Goal: Task Accomplishment & Management: Manage account settings

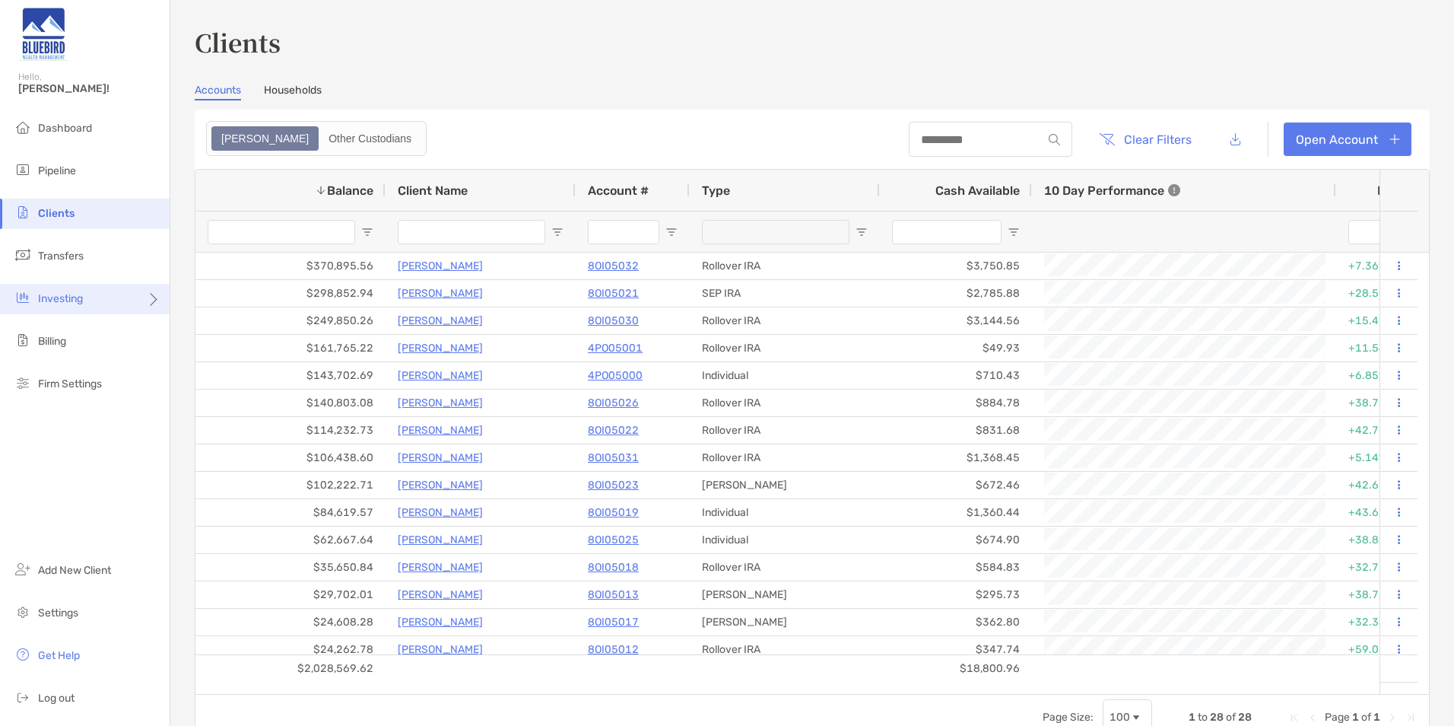
click at [95, 303] on div "Investing" at bounding box center [85, 299] width 170 height 30
click at [228, 329] on span "Rebalancing" at bounding box center [213, 328] width 60 height 13
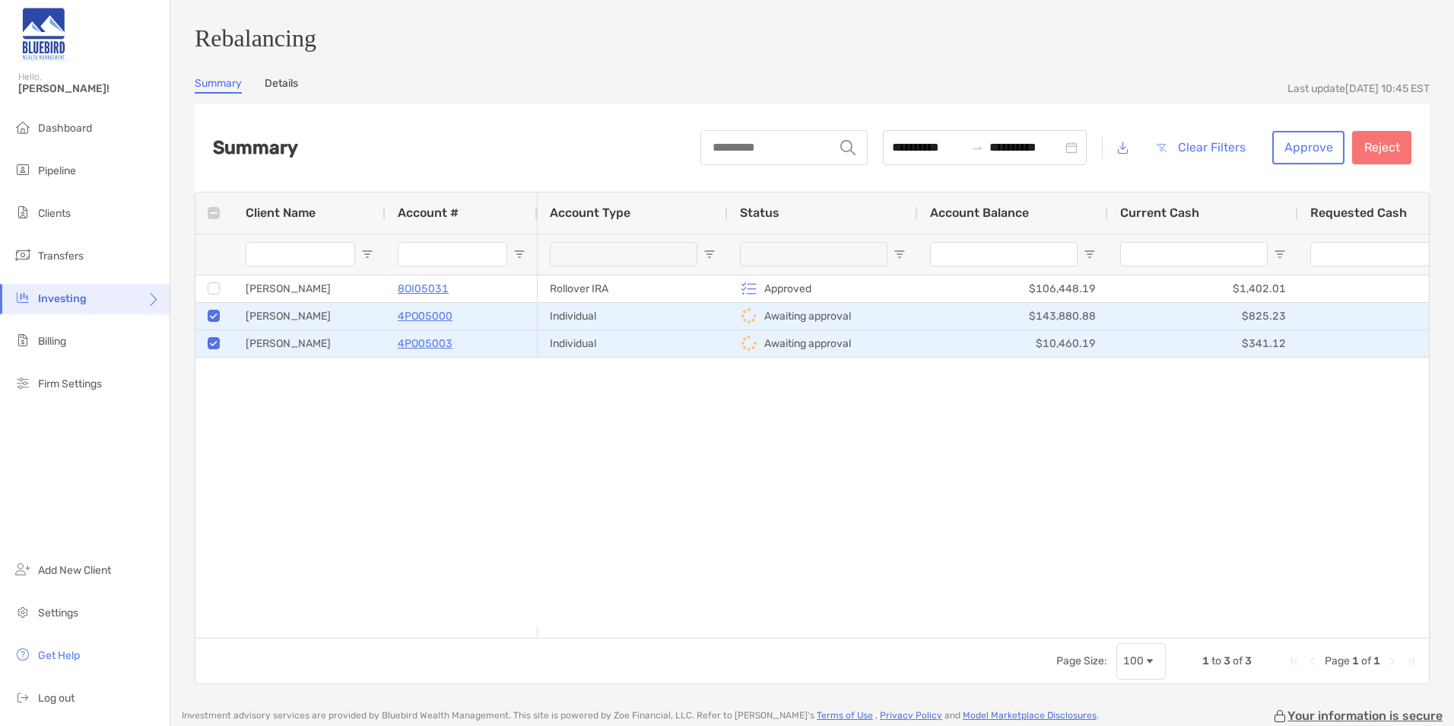
click at [281, 84] on link "Details" at bounding box center [281, 85] width 33 height 17
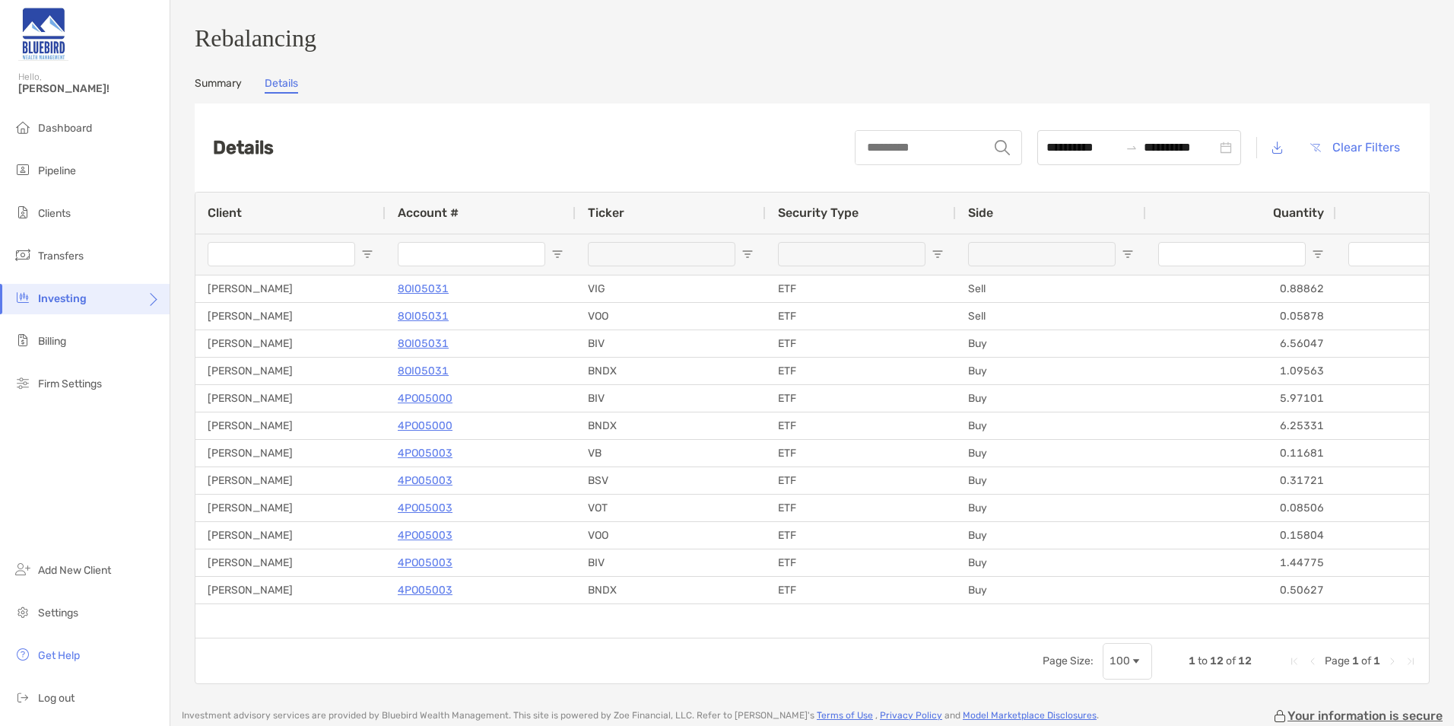
click at [215, 87] on link "Summary" at bounding box center [218, 85] width 47 height 17
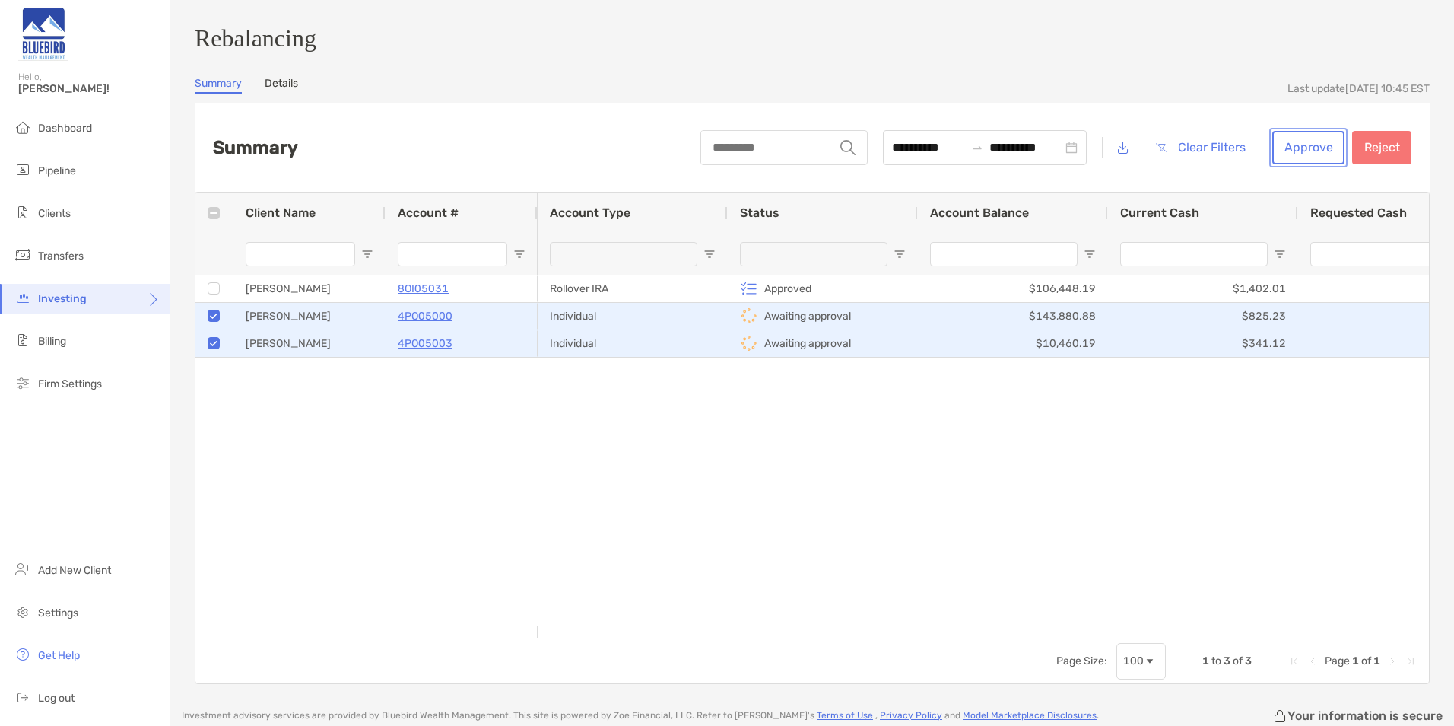
click at [1317, 151] on button "Approve" at bounding box center [1308, 147] width 72 height 33
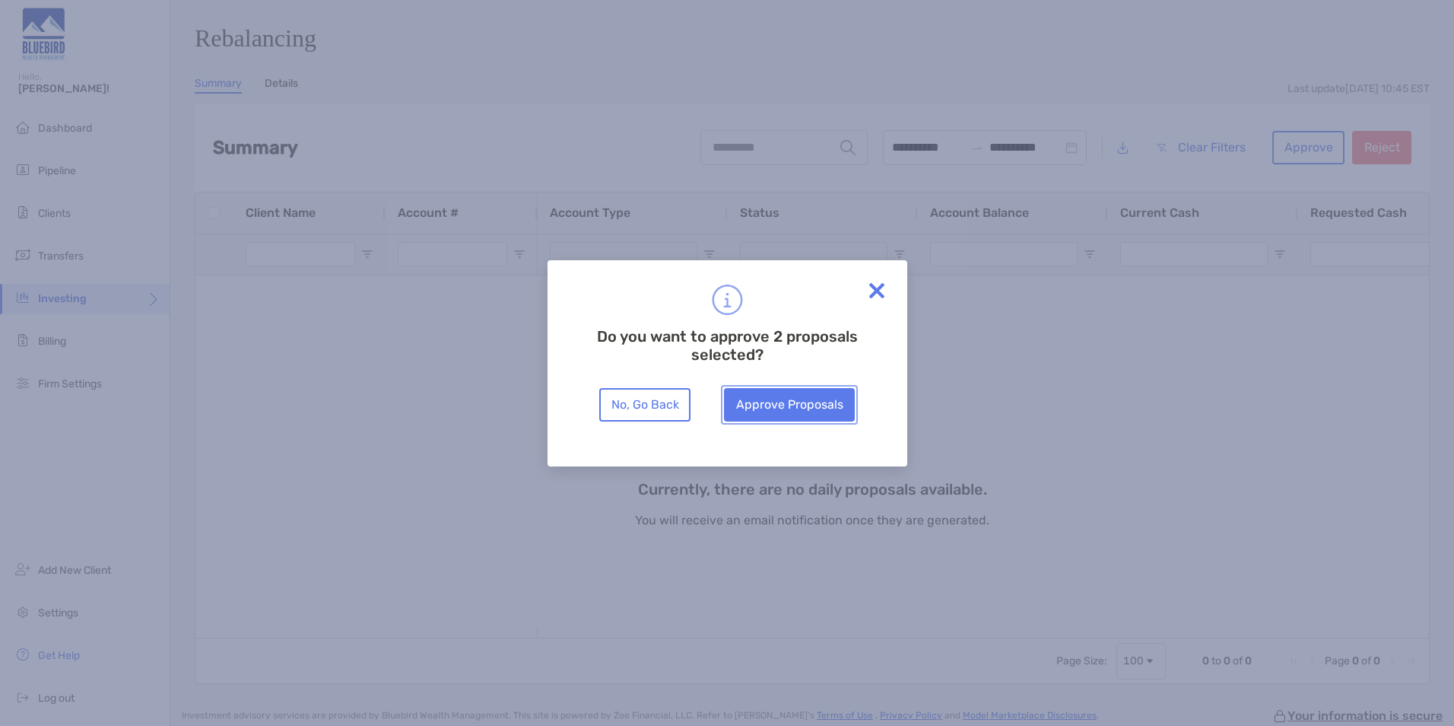
click at [816, 395] on button "Approve Proposals" at bounding box center [789, 404] width 131 height 33
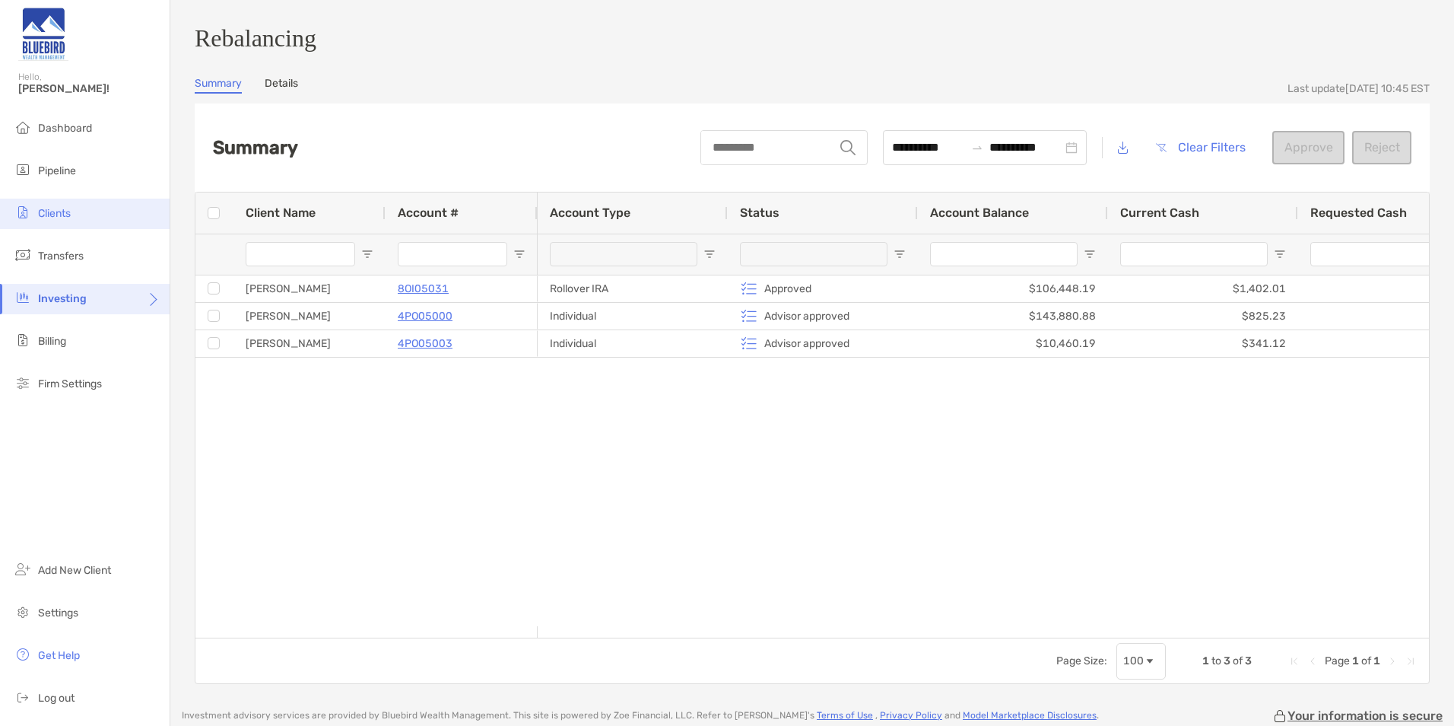
click at [74, 213] on li "Clients" at bounding box center [85, 214] width 170 height 30
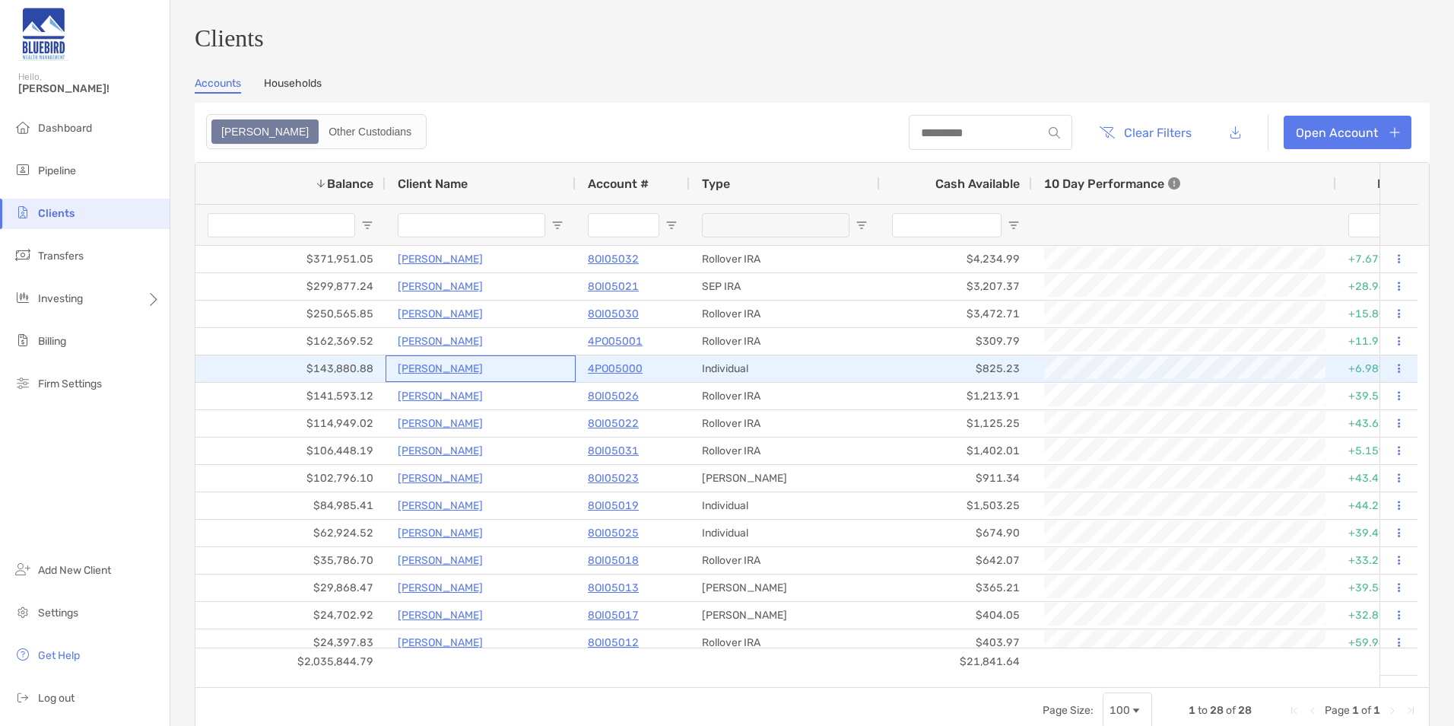
click at [431, 374] on p "[PERSON_NAME]" at bounding box center [440, 368] width 85 height 19
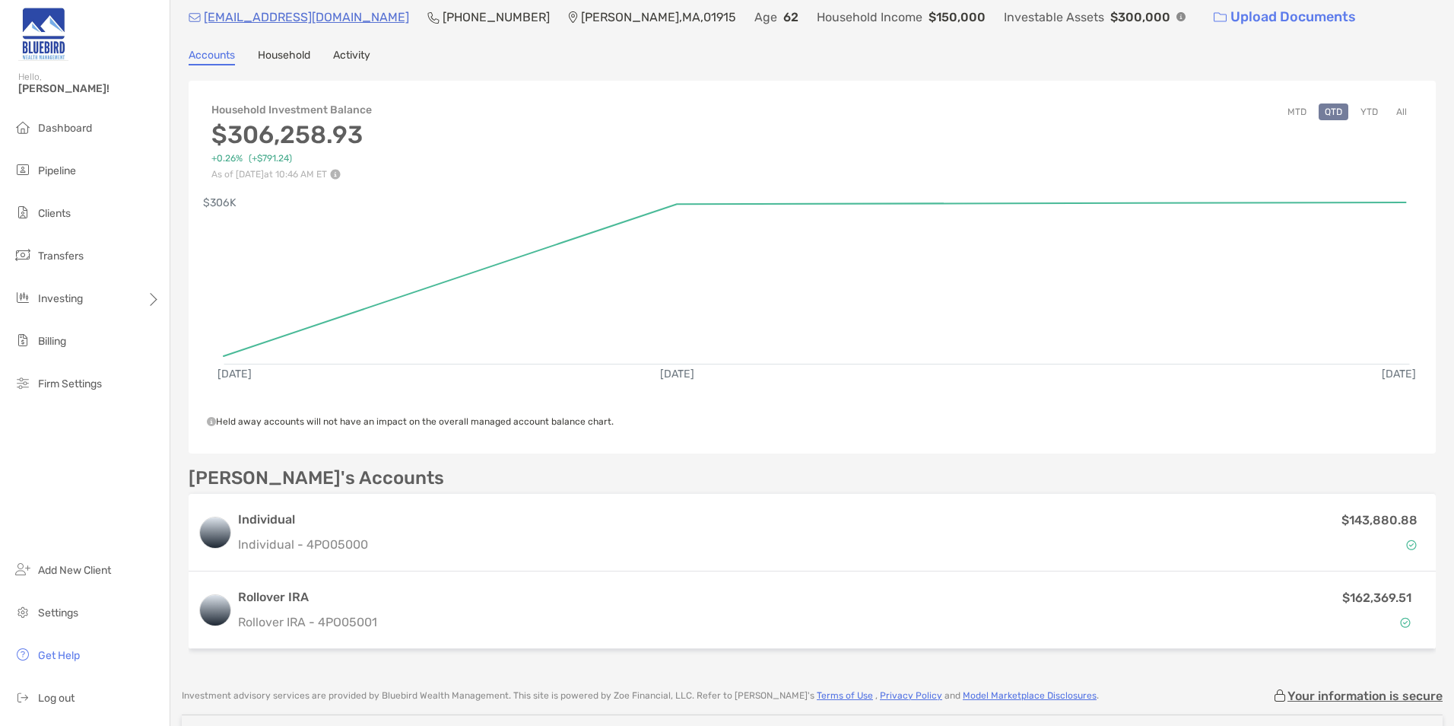
scroll to position [76, 0]
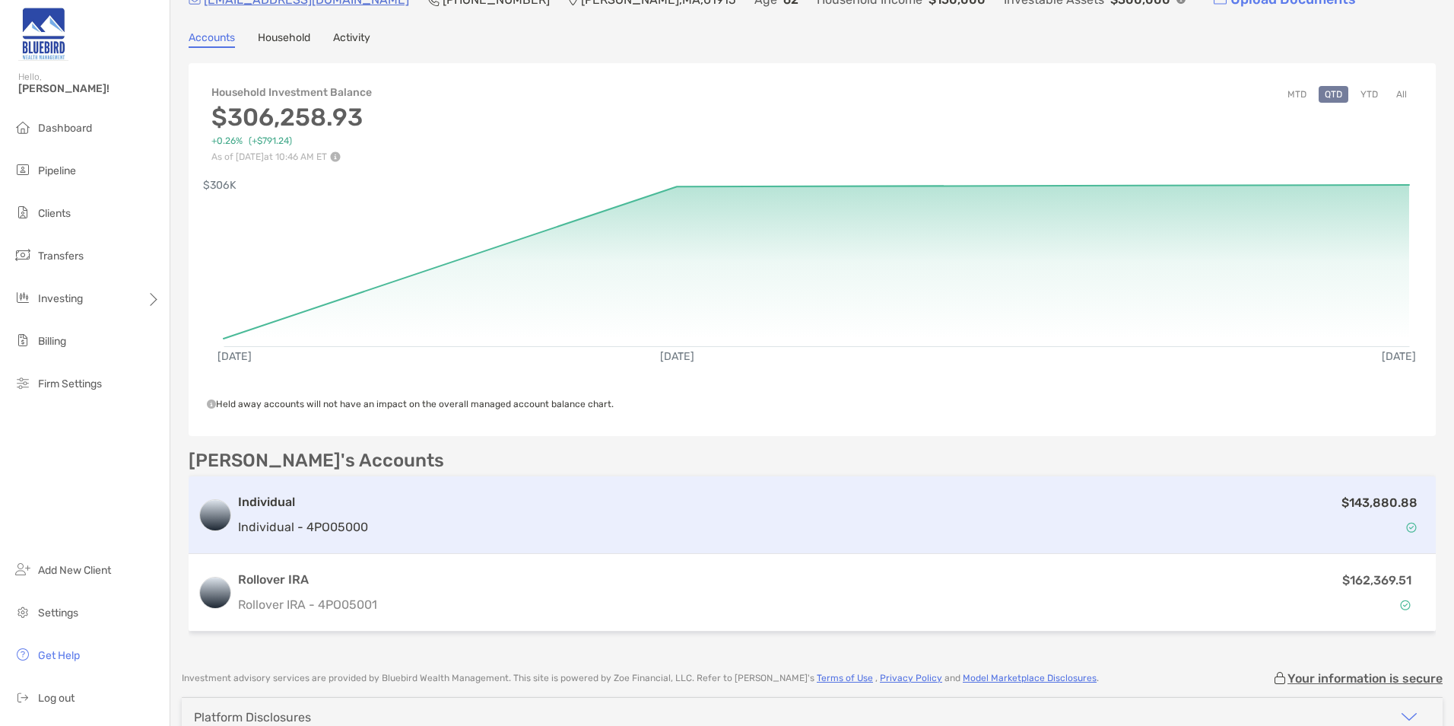
click at [538, 520] on div "$143,880.88" at bounding box center [900, 515] width 1053 height 44
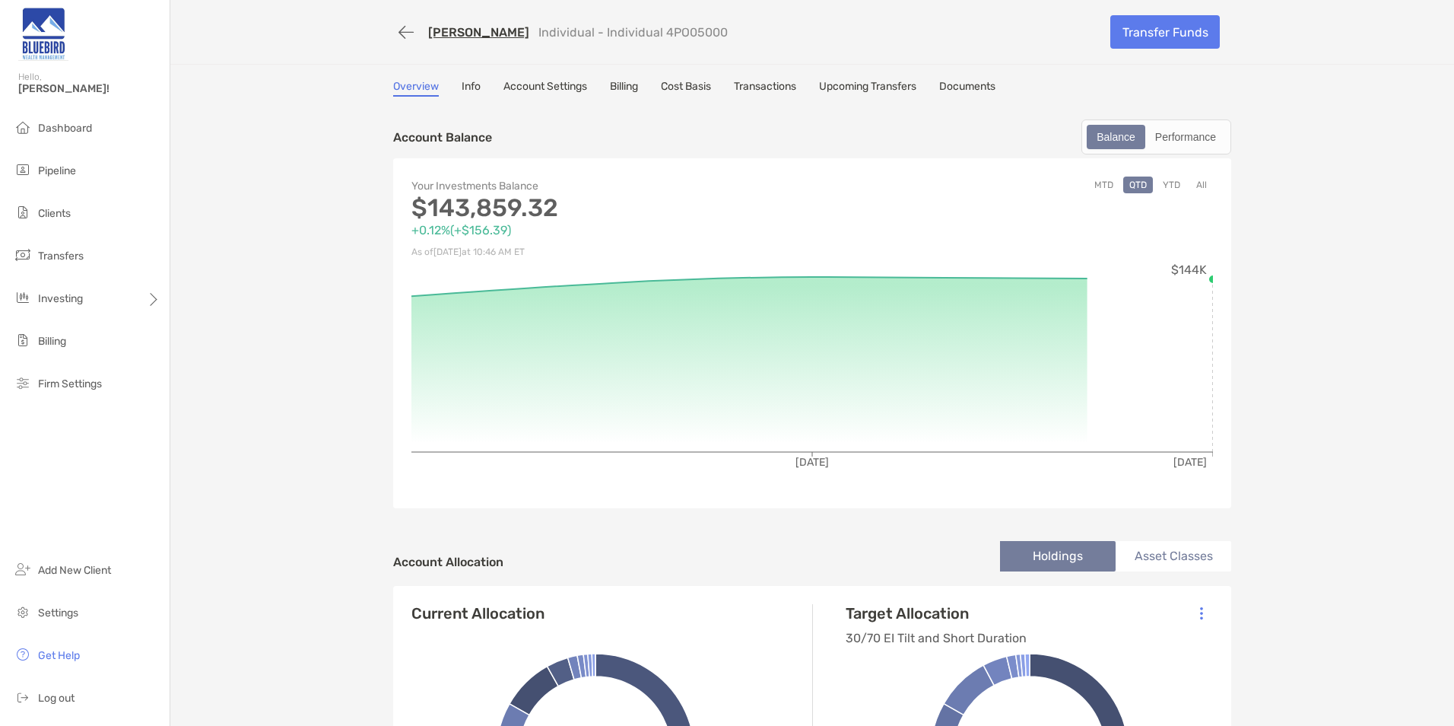
click at [764, 84] on link "Transactions" at bounding box center [765, 88] width 62 height 17
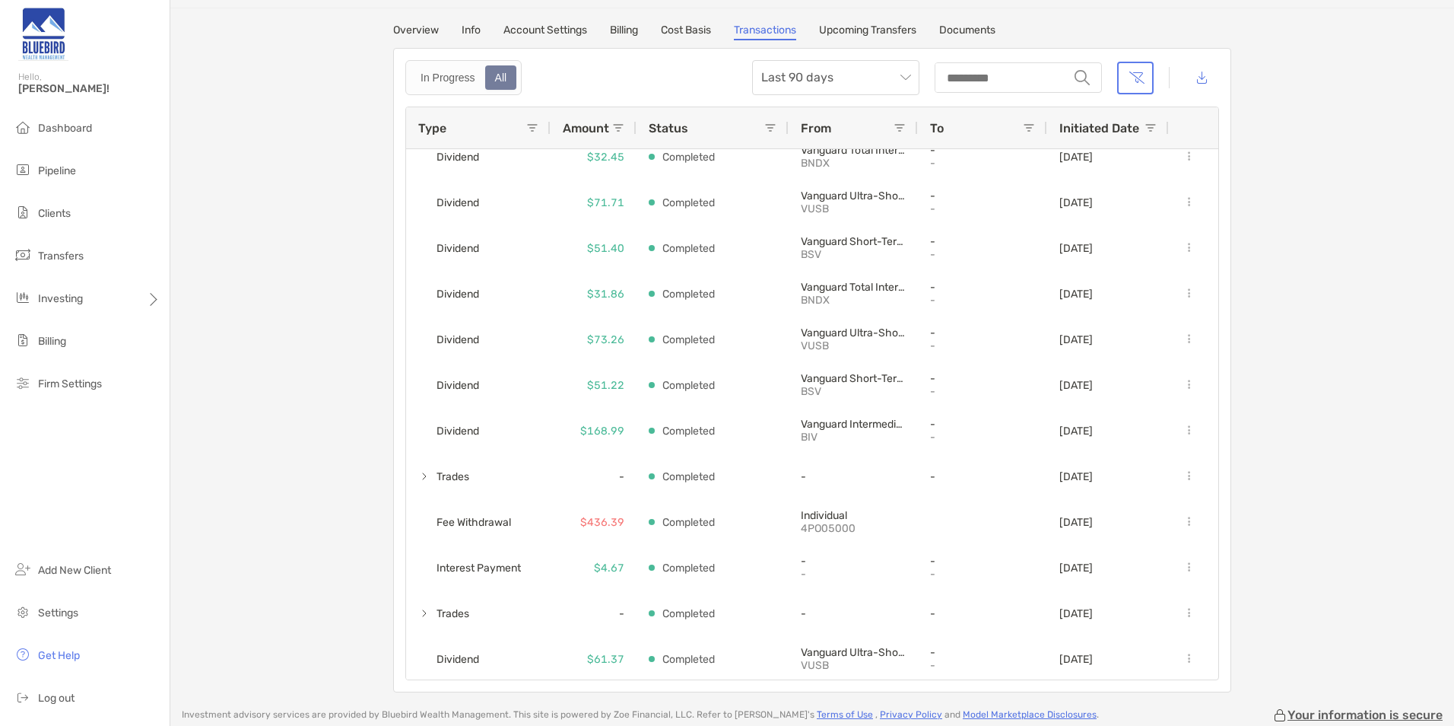
scroll to position [152, 0]
